Goal: Check status

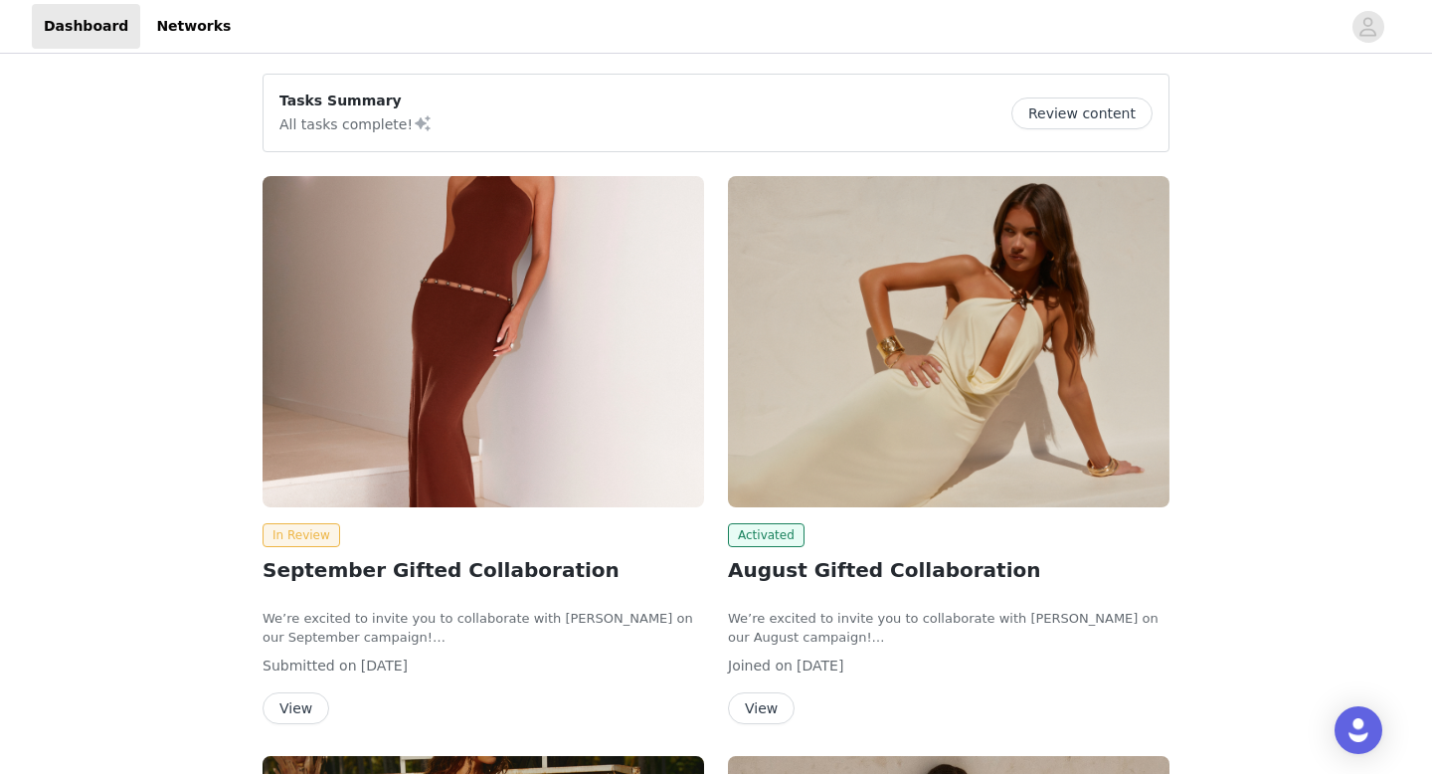
scroll to position [26, 0]
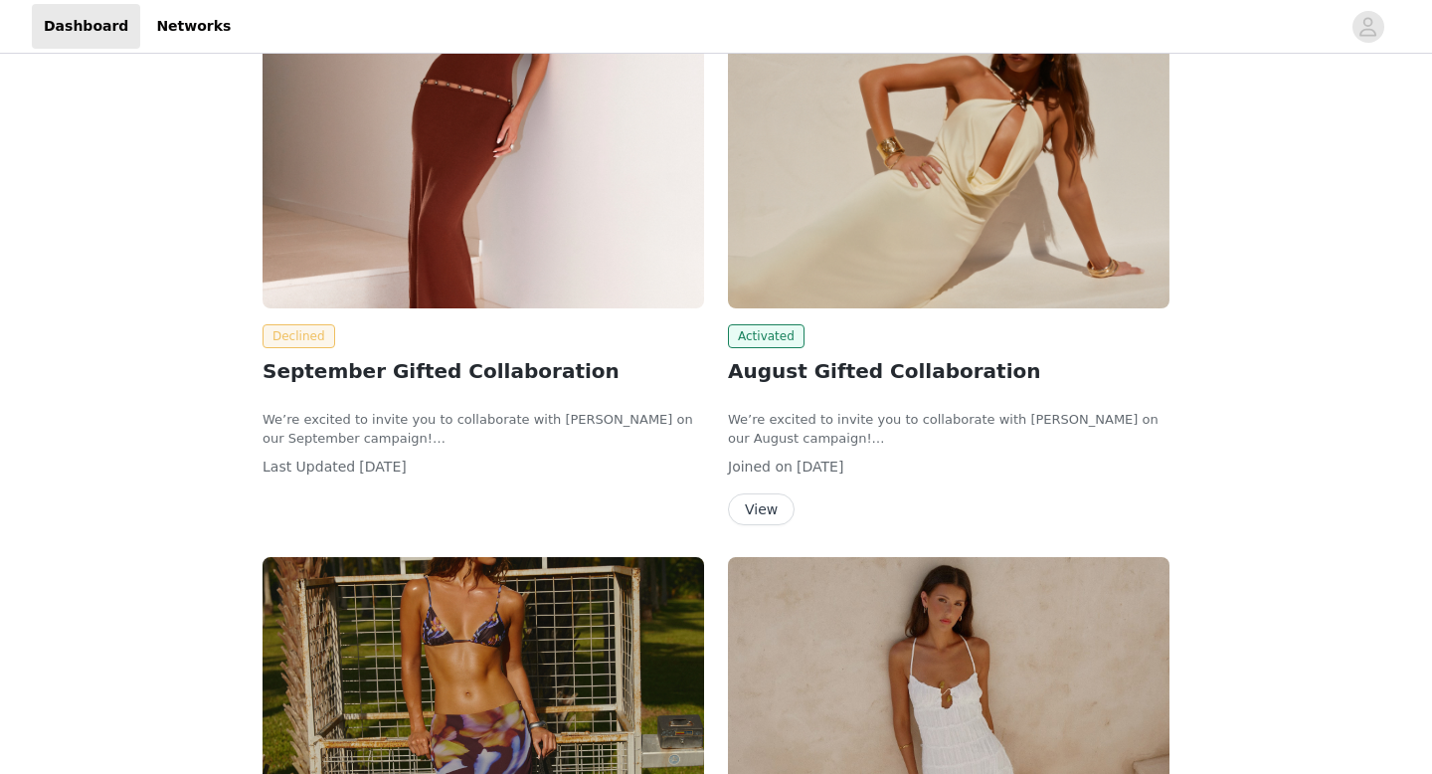
scroll to position [220, 0]
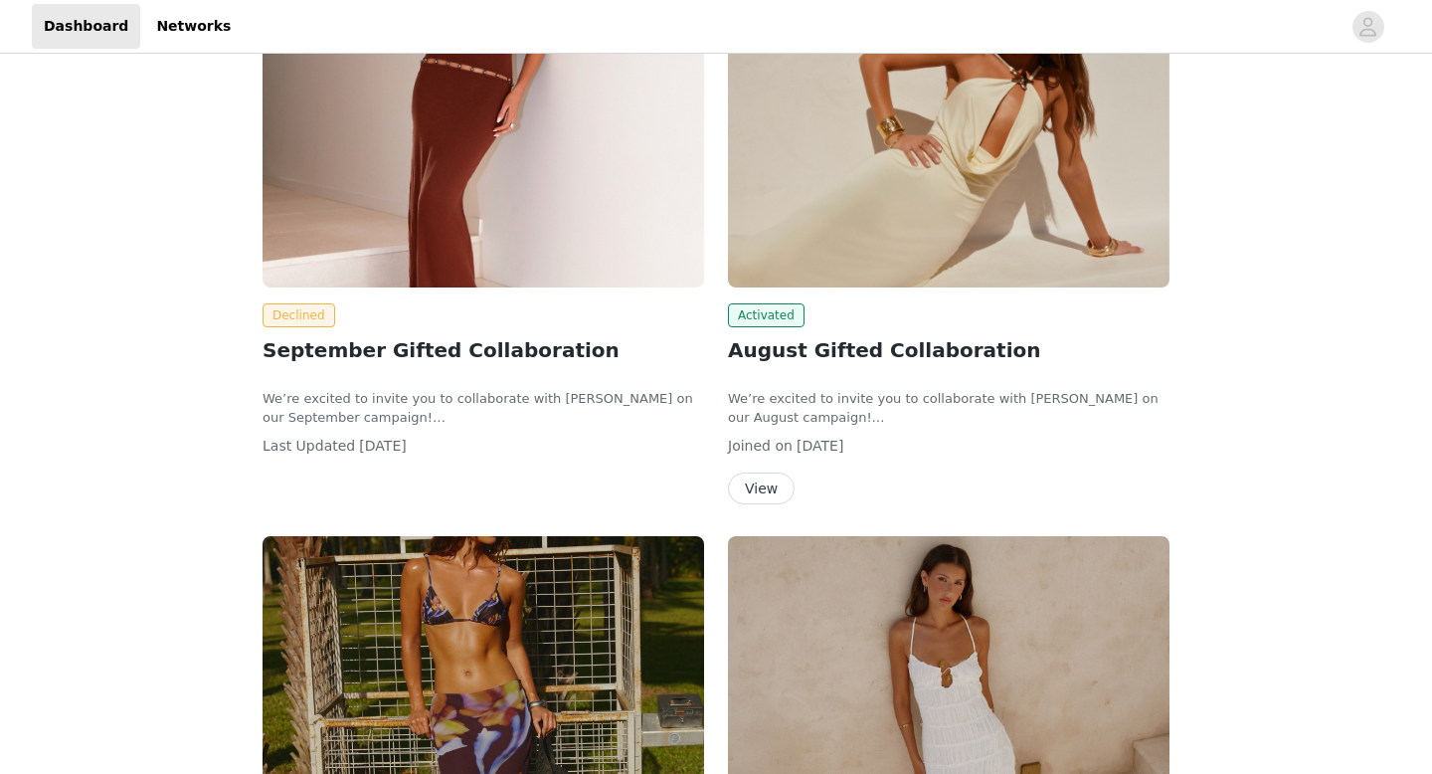
drag, startPoint x: 444, startPoint y: 440, endPoint x: 308, endPoint y: 439, distance: 135.3
click at [308, 439] on div "Last Updated Sep 2, 2025" at bounding box center [484, 446] width 442 height 21
click at [392, 450] on span "Sep 2, 2025" at bounding box center [382, 446] width 47 height 16
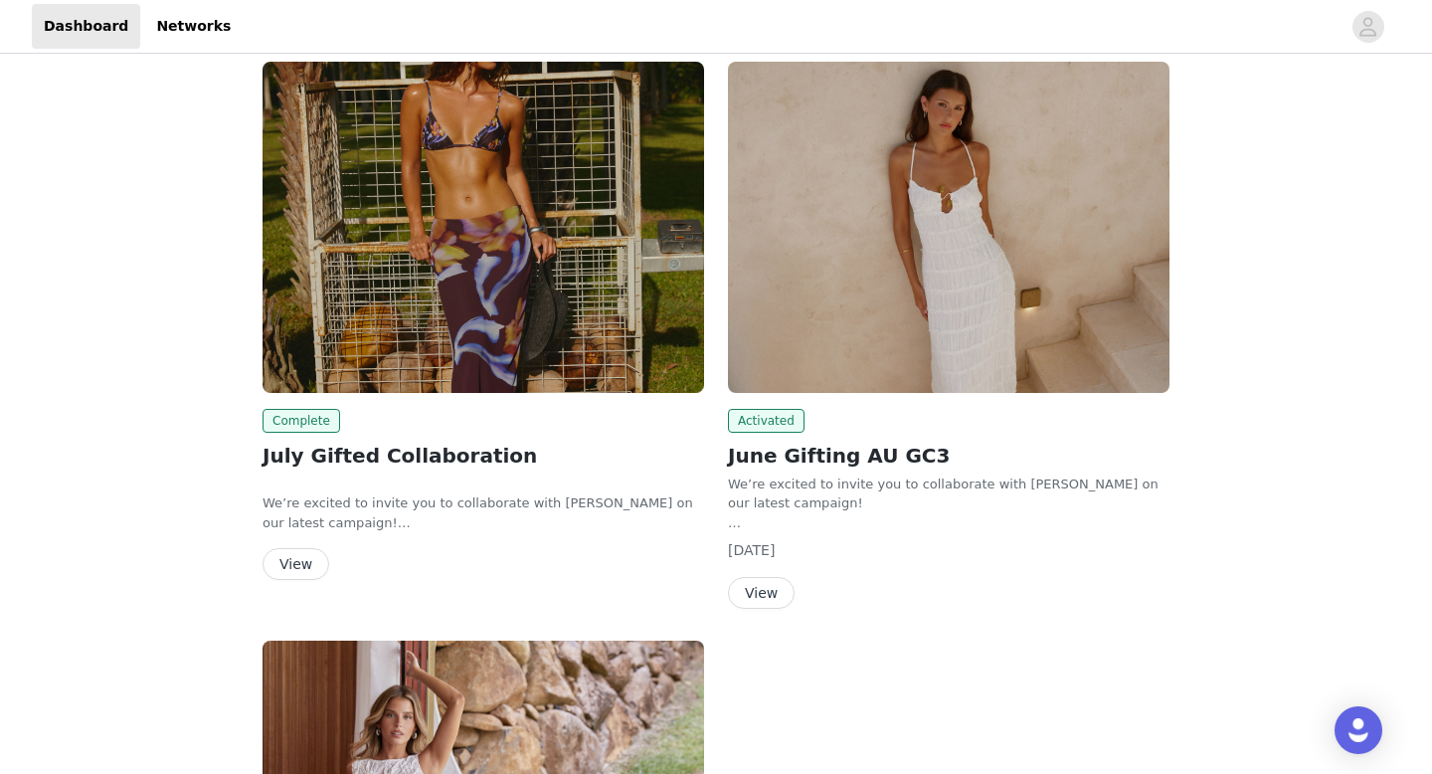
scroll to position [0, 0]
